Goal: Task Accomplishment & Management: Use online tool/utility

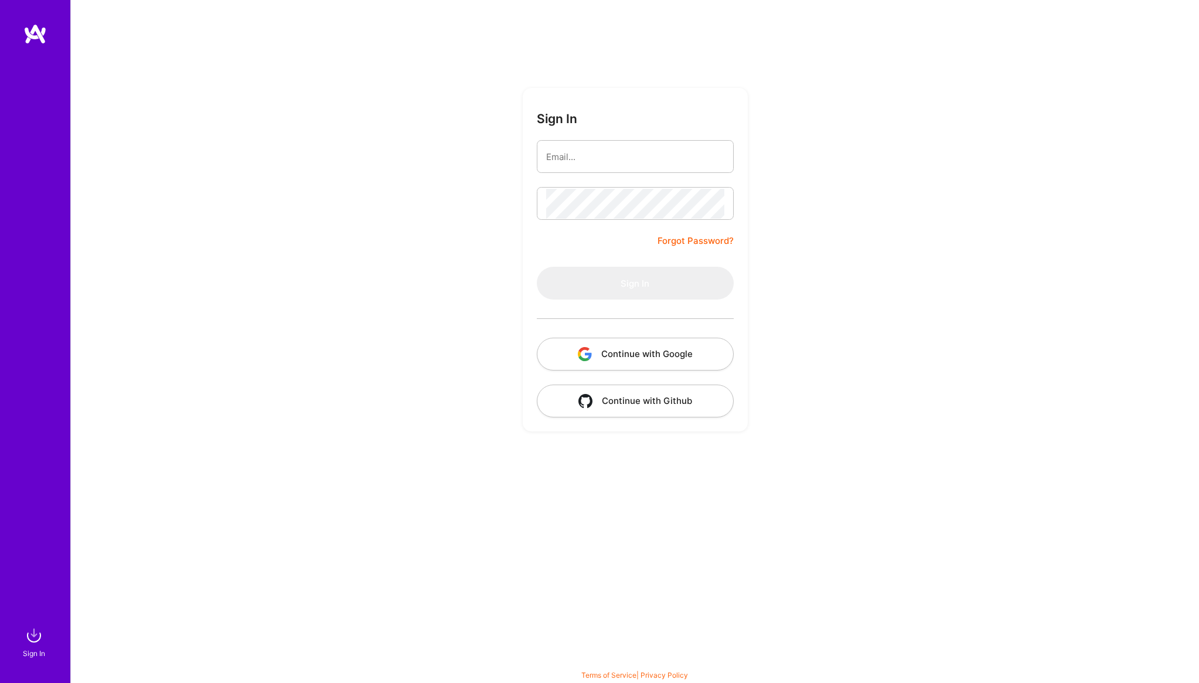
click at [593, 160] on input "email" at bounding box center [635, 157] width 178 height 30
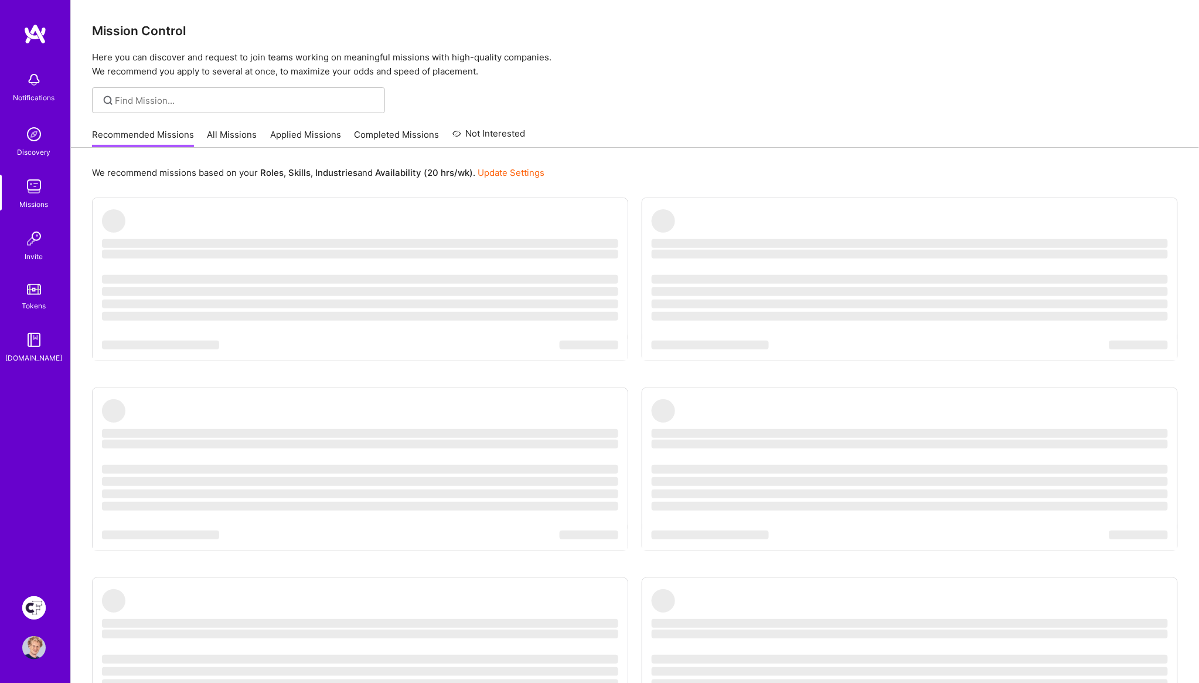
click at [659, 186] on div "We recommend missions based on your Roles , Skills , Industries and Availabilit…" at bounding box center [635, 480] width 1128 height 665
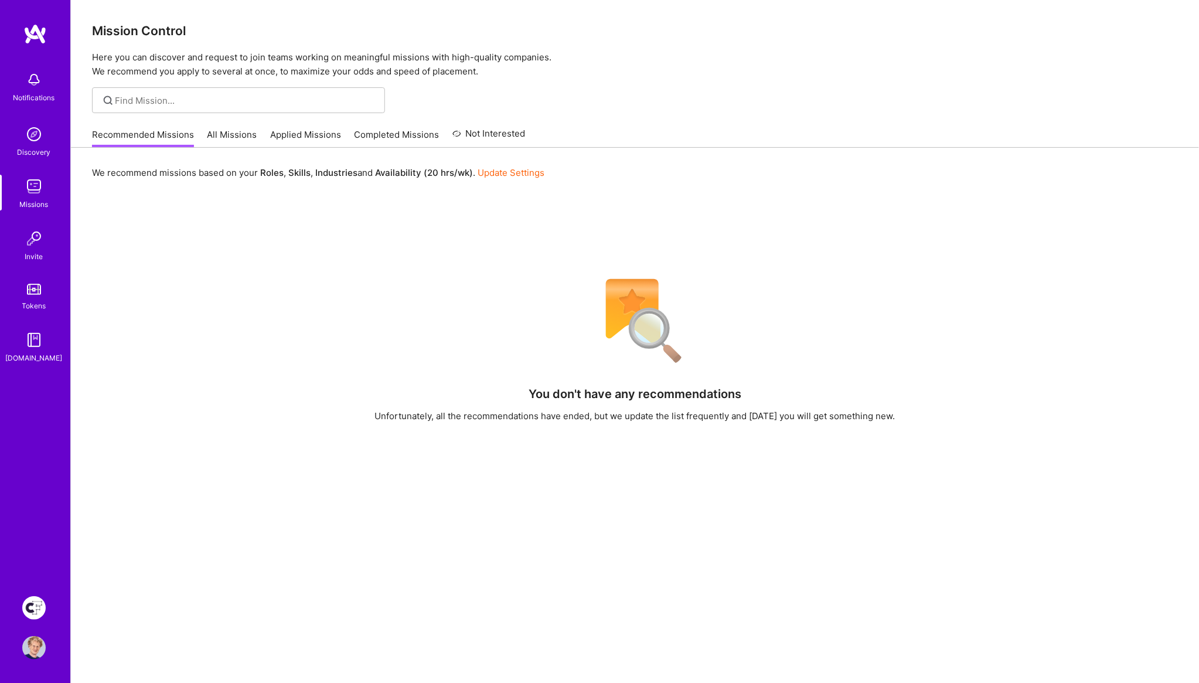
click at [35, 615] on img at bounding box center [33, 607] width 23 height 23
